Goal: Transaction & Acquisition: Purchase product/service

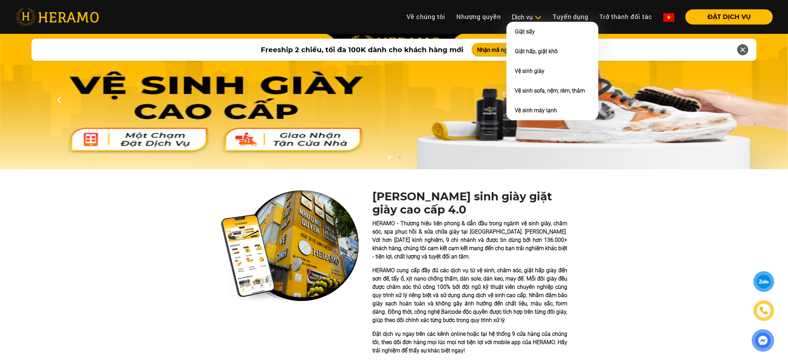
click at [528, 17] on div "Dịch vụ" at bounding box center [527, 16] width 30 height 9
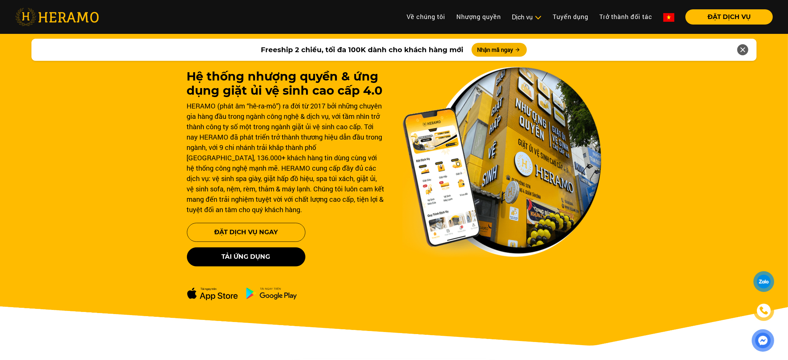
click at [671, 14] on img at bounding box center [668, 17] width 11 height 9
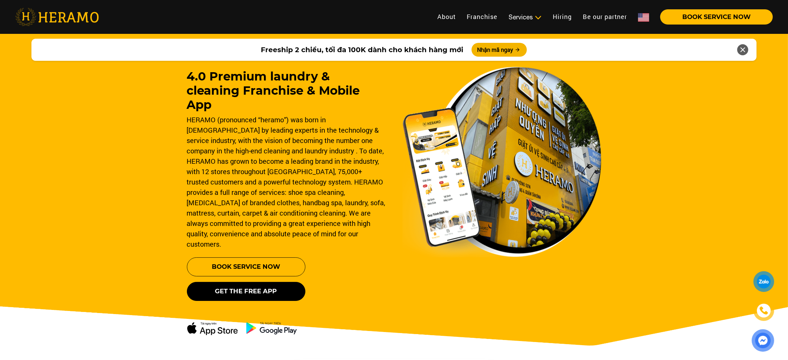
click at [645, 15] on img at bounding box center [643, 17] width 11 height 9
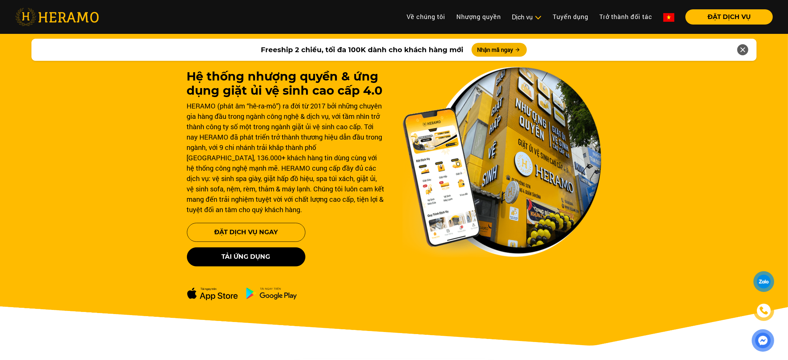
click at [667, 18] on img at bounding box center [668, 17] width 11 height 9
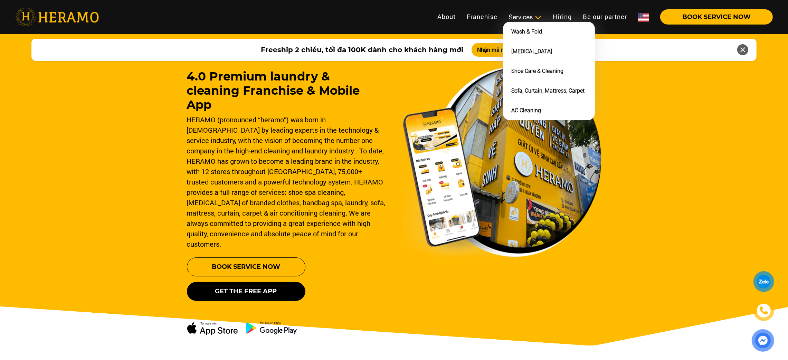
click at [529, 16] on div "Services" at bounding box center [524, 16] width 33 height 9
click at [523, 69] on link "Shoe Care & Cleaning" at bounding box center [537, 71] width 52 height 7
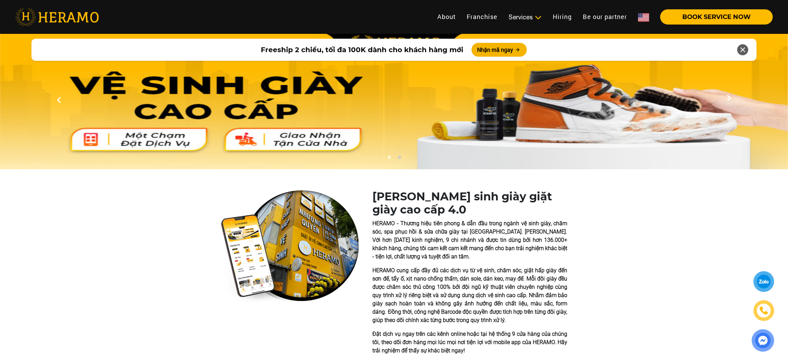
click at [637, 10] on link at bounding box center [644, 16] width 22 height 15
click at [641, 17] on img at bounding box center [643, 17] width 11 height 9
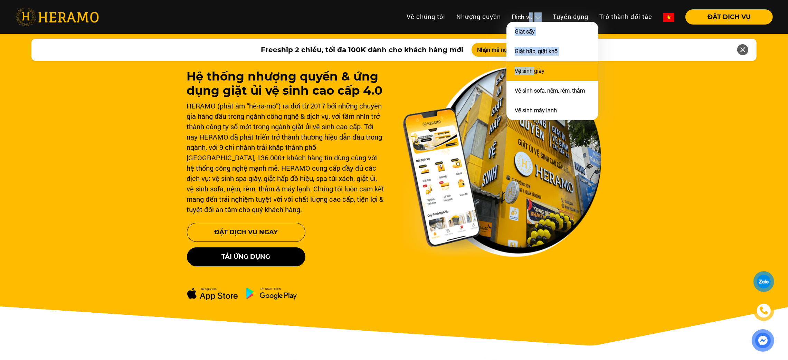
drag, startPoint x: 529, startPoint y: 19, endPoint x: 532, endPoint y: 78, distance: 58.4
click at [532, 22] on div "Dịch vụ Giặt sấy Giặt hấp, giặt khô Vệ sinh giày Vệ sinh sofa, nệm, rèm, thảm V…" at bounding box center [526, 16] width 41 height 9
click at [532, 78] on li "Vệ sinh giày" at bounding box center [552, 71] width 92 height 20
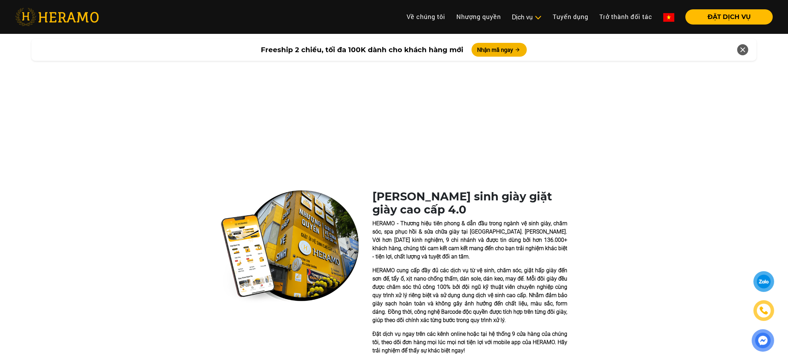
click at [532, 78] on div at bounding box center [394, 100] width 788 height 138
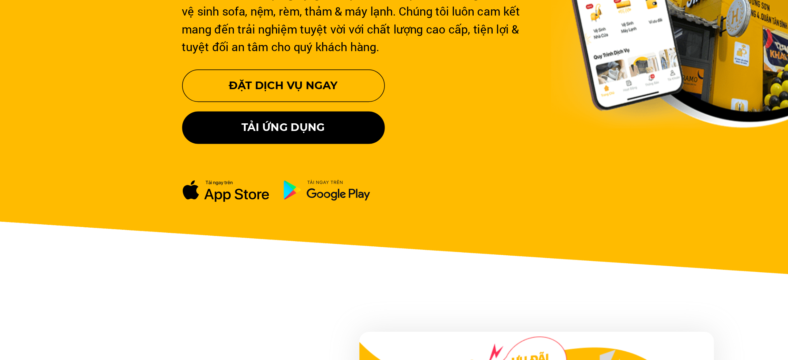
scroll to position [103, 0]
